Goal: Obtain resource: Download file/media

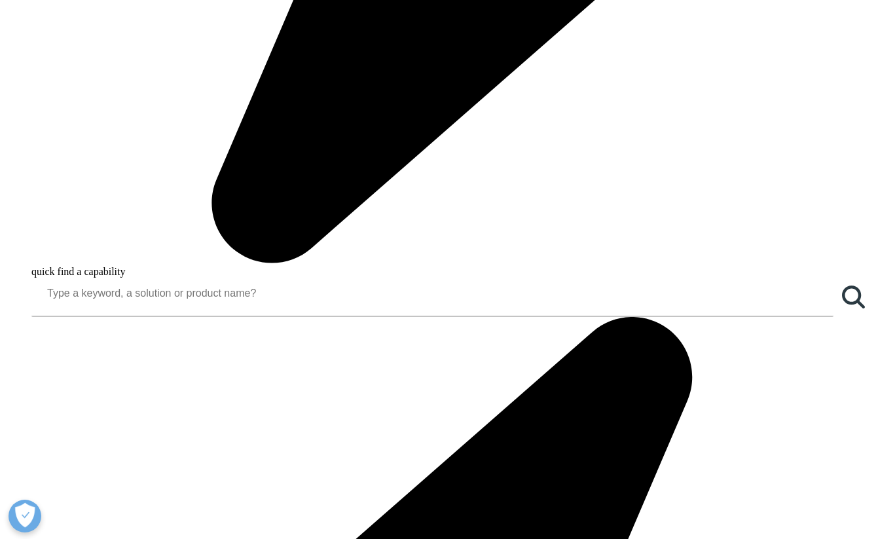
scroll to position [1412, 0]
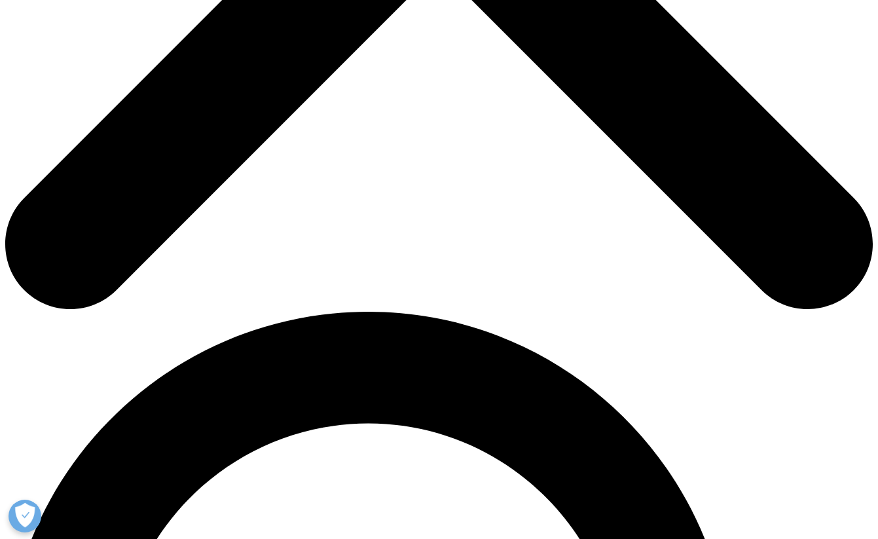
scroll to position [580, 0]
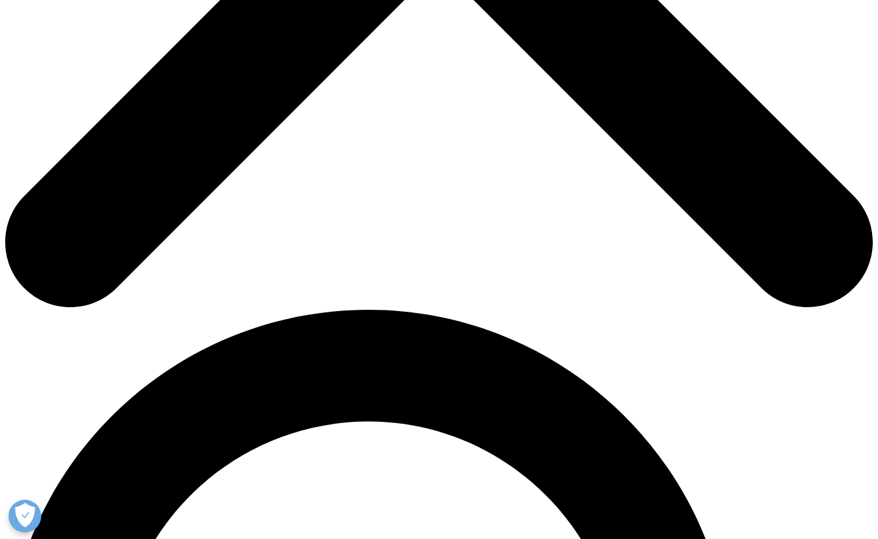
type input "Marina"
type input "Nemchina"
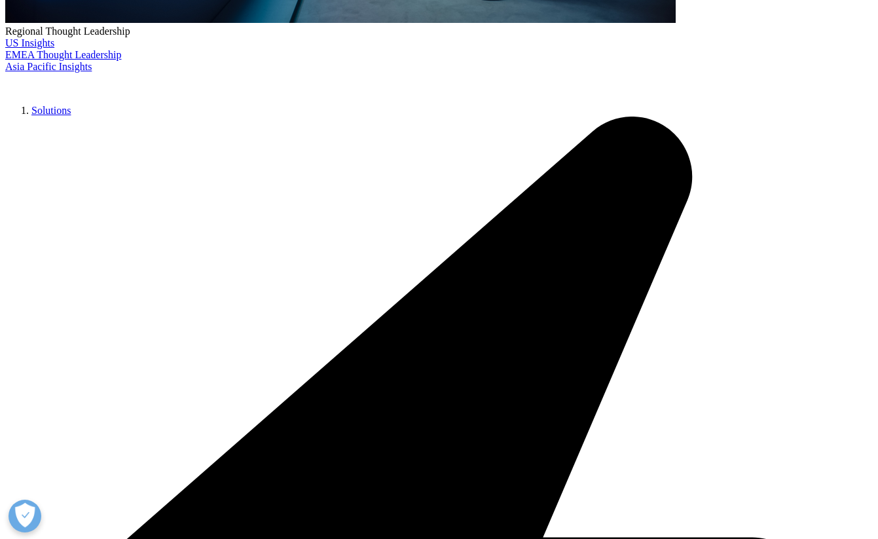
type input "[EMAIL_ADDRESS][DOMAIN_NAME]"
type input "Landor"
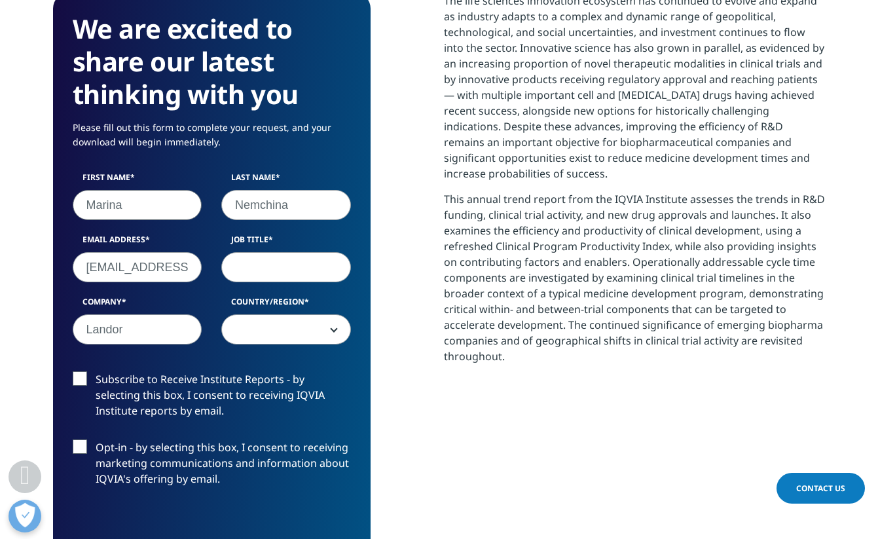
select select "[GEOGRAPHIC_DATA]"
click at [251, 268] on input "Job Title" at bounding box center [286, 267] width 130 height 30
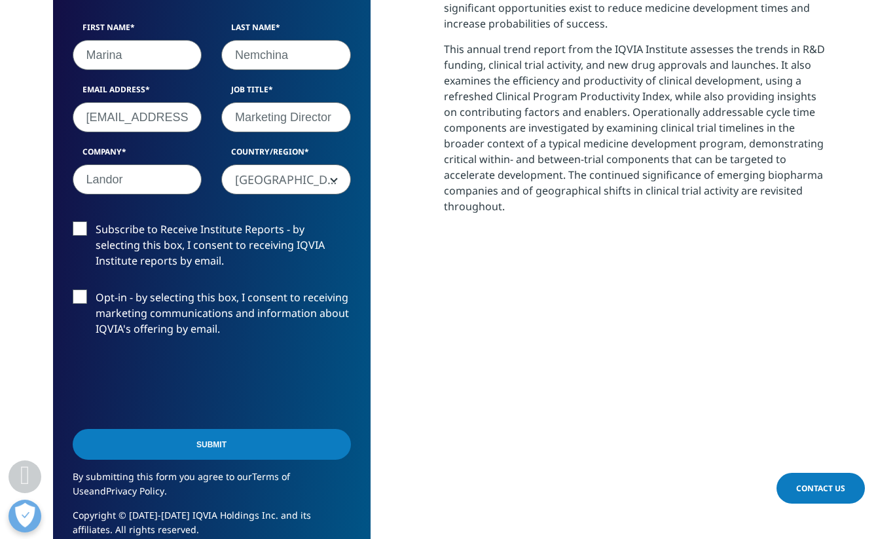
scroll to position [735, 0]
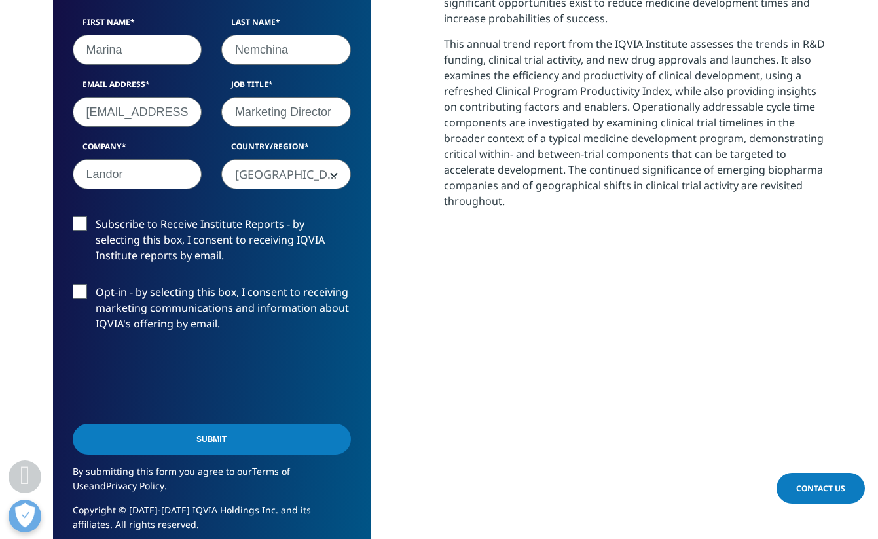
type input "Marketing Director"
click at [88, 228] on label "Subscribe to Receive Institute Reports - by selecting this box, I consent to re…" at bounding box center [212, 243] width 278 height 54
click at [96, 216] on input "Subscribe to Receive Institute Reports - by selecting this box, I consent to re…" at bounding box center [96, 216] width 0 height 0
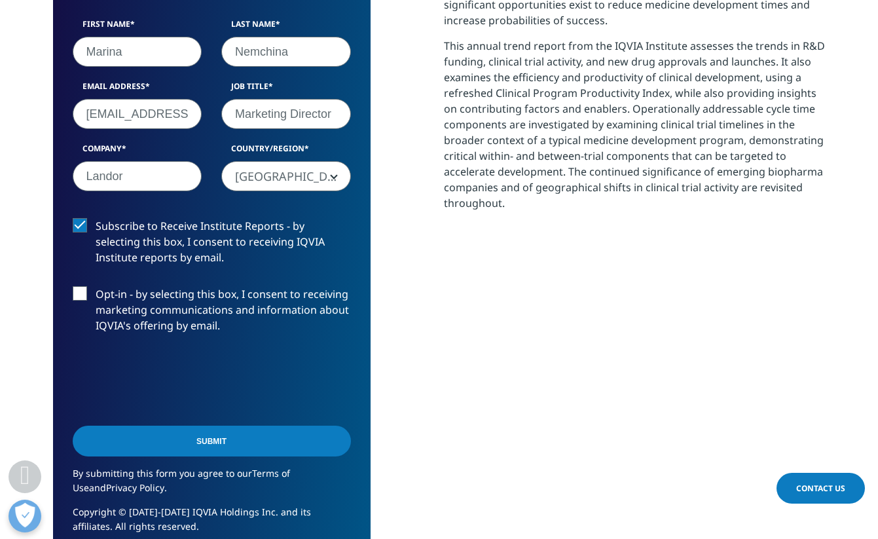
click at [83, 226] on label "Subscribe to Receive Institute Reports - by selecting this box, I consent to re…" at bounding box center [212, 245] width 278 height 54
click at [96, 218] on input "Subscribe to Receive Institute Reports - by selecting this box, I consent to re…" at bounding box center [96, 218] width 0 height 0
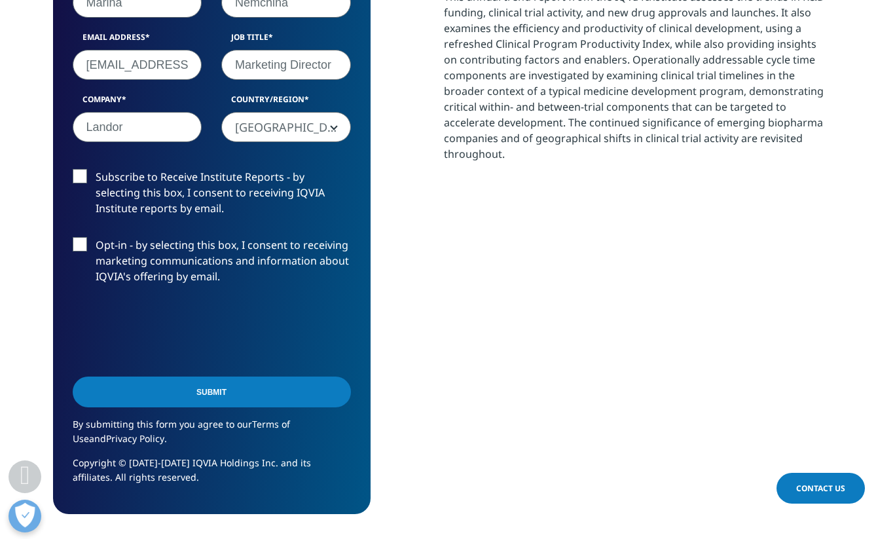
scroll to position [783, 0]
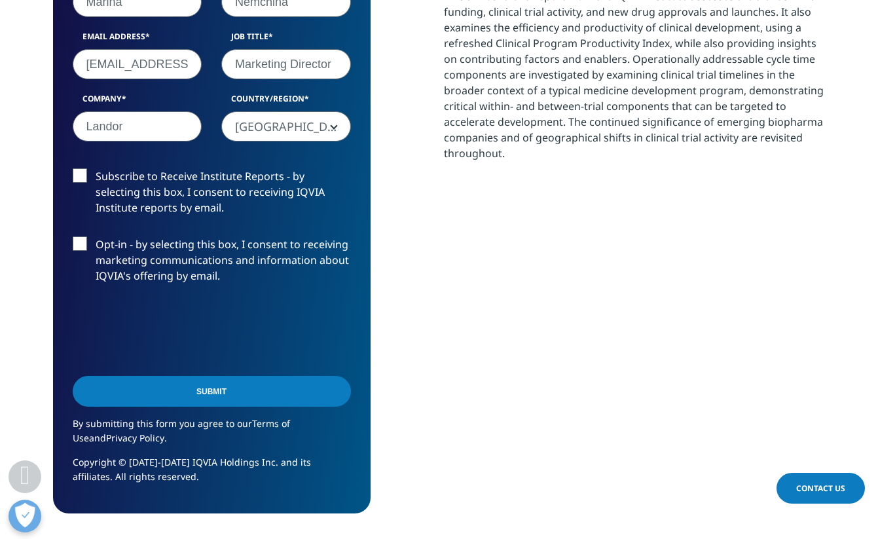
click at [287, 394] on input "Submit" at bounding box center [212, 391] width 278 height 31
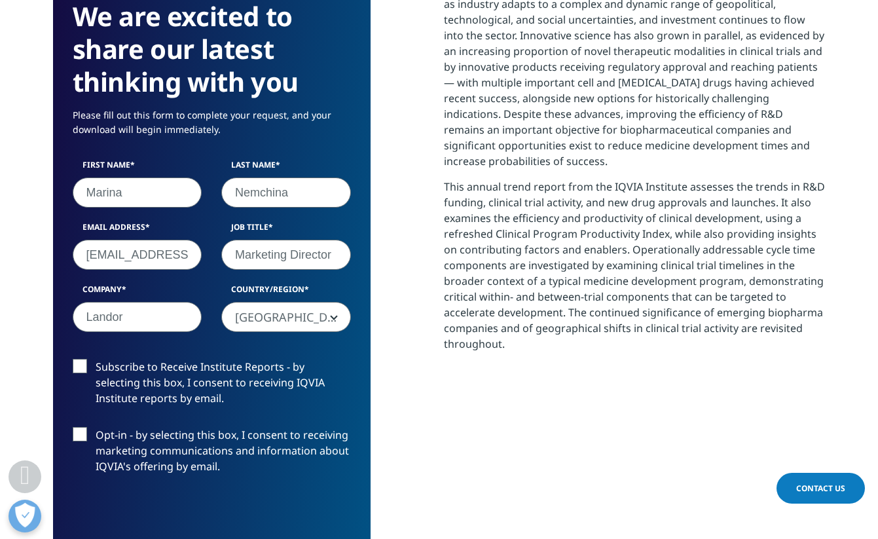
scroll to position [7, 7]
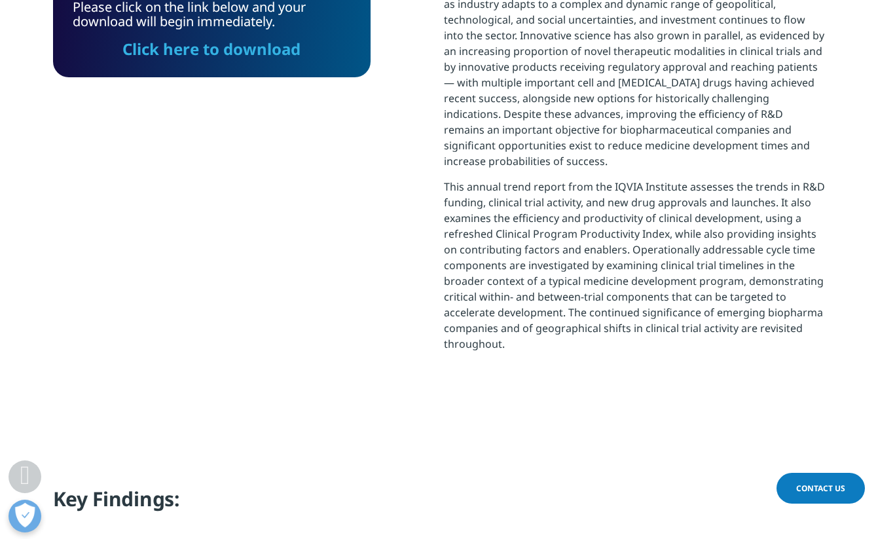
drag, startPoint x: 90, startPoint y: 430, endPoint x: 100, endPoint y: 426, distance: 9.7
click at [90, 430] on section "Please click on the link below and your download will begin immediately. Click …" at bounding box center [439, 187] width 878 height 532
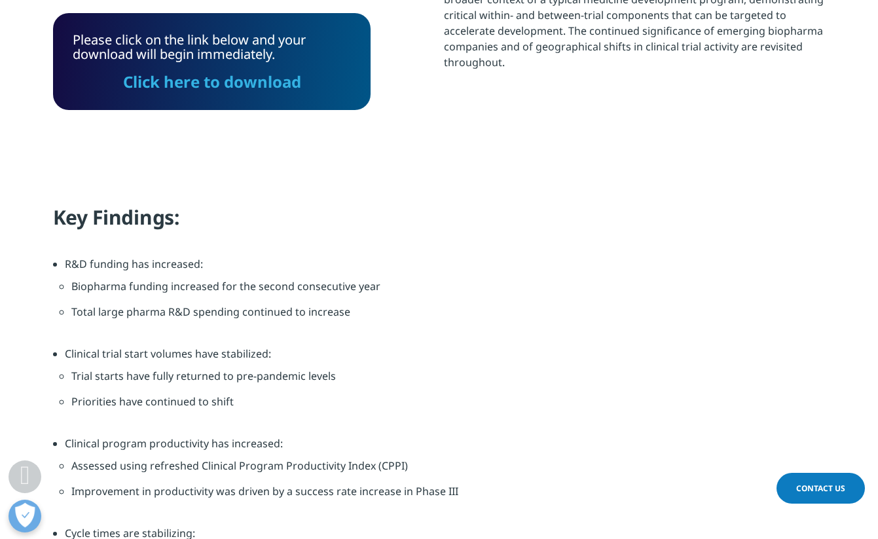
scroll to position [875, 0]
click at [235, 85] on link "Click here to download" at bounding box center [212, 82] width 178 height 22
